Goal: Find contact information: Find contact information

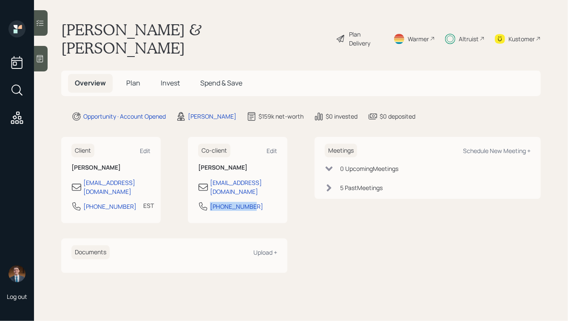
drag, startPoint x: 254, startPoint y: 180, endPoint x: 184, endPoint y: 180, distance: 70.1
click at [184, 180] on div "Client Edit [PERSON_NAME] [PERSON_NAME][EMAIL_ADDRESS][DOMAIN_NAME] [PHONE_NUMB…" at bounding box center [174, 180] width 226 height 87
copy div "[PHONE_NUMBER]"
